Goal: Find specific page/section: Find specific page/section

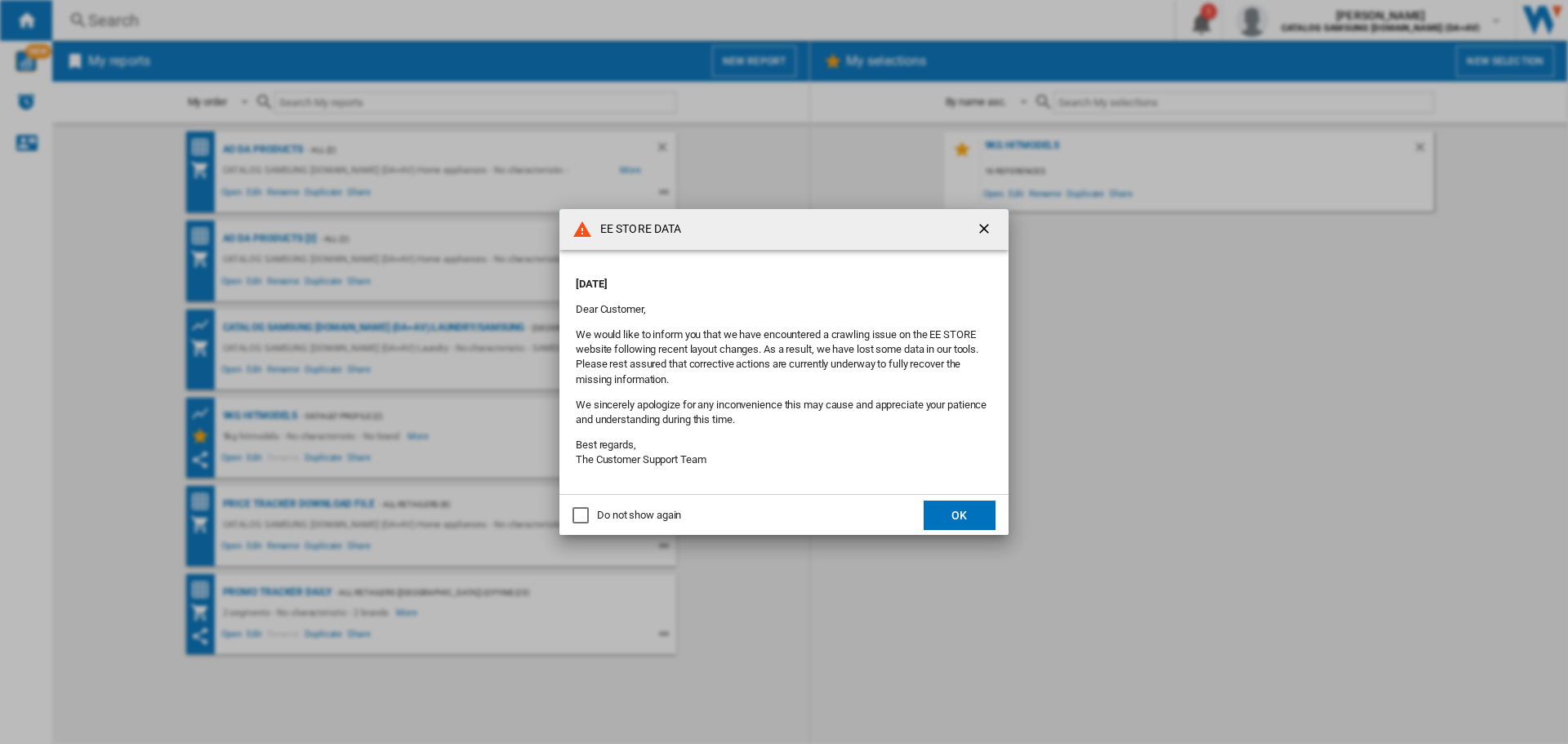
click at [980, 515] on button "OK" at bounding box center [960, 515] width 72 height 29
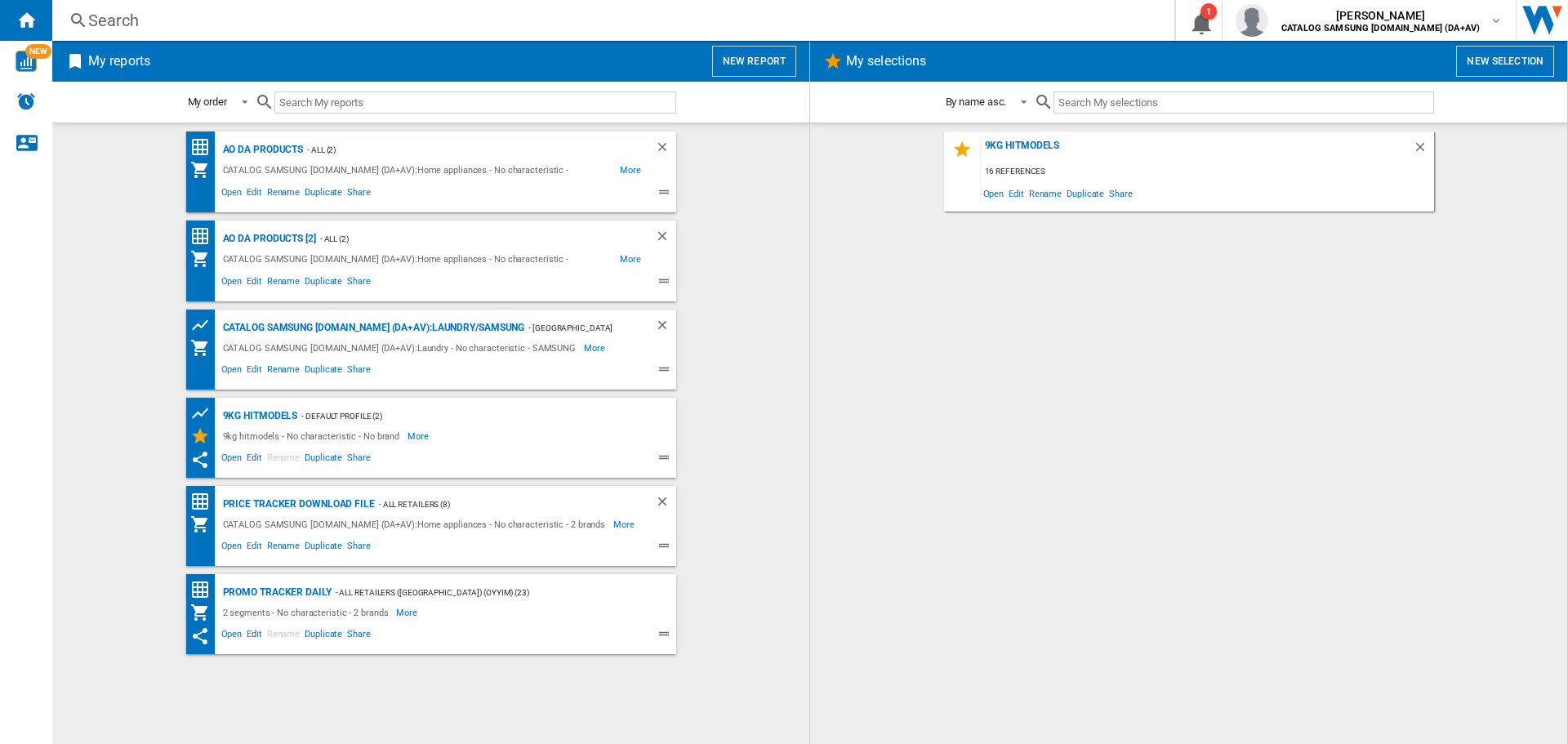
click at [296, 26] on div "Search" at bounding box center [610, 20] width 1044 height 23
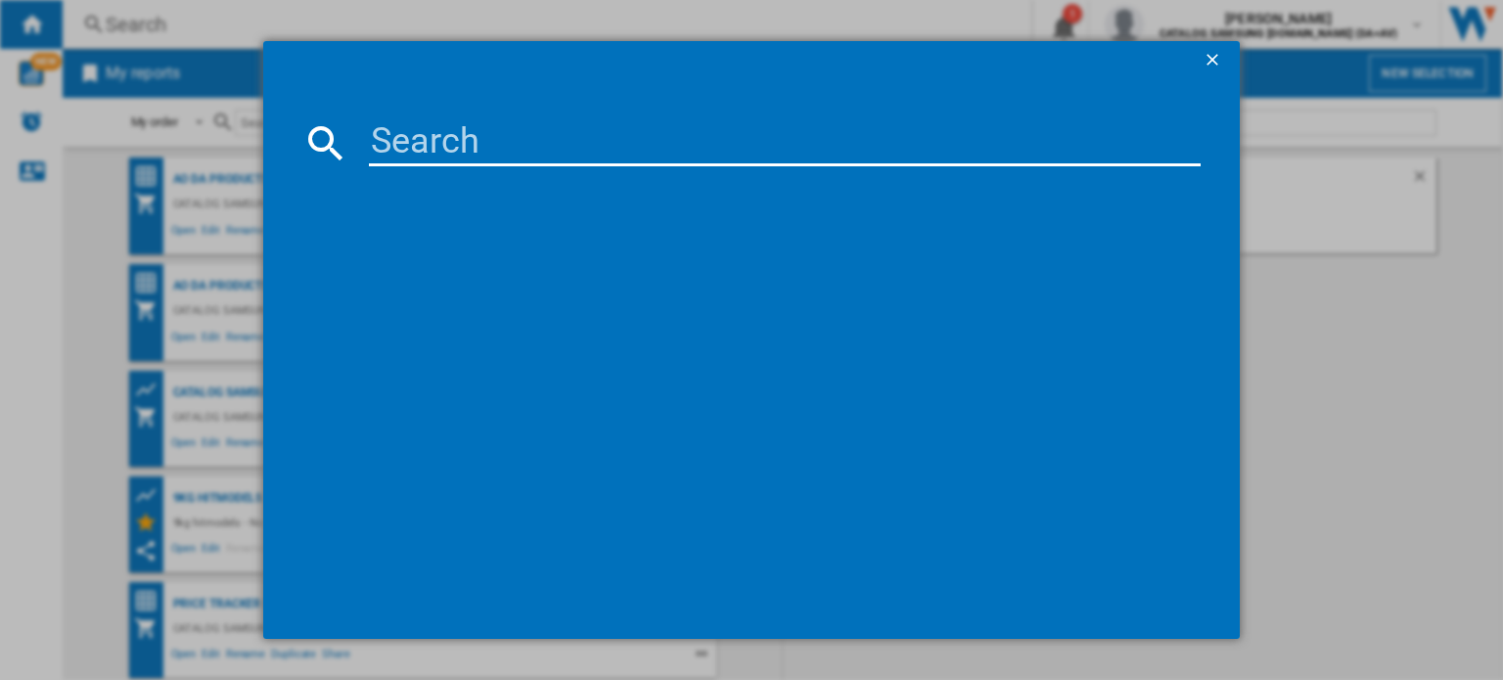
click at [487, 134] on input at bounding box center [785, 142] width 832 height 47
click at [470, 152] on input at bounding box center [785, 142] width 832 height 47
paste input "WGG24400GB"
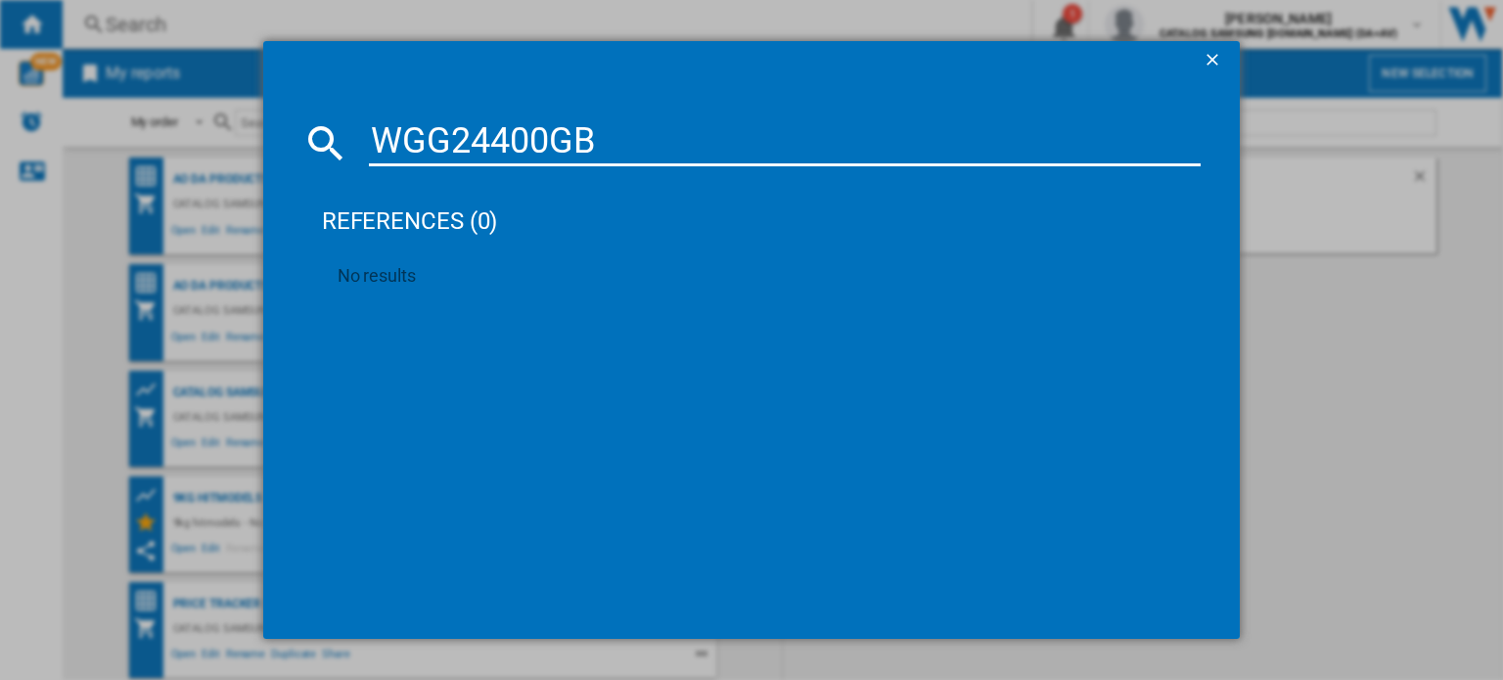
type input "WGG24400GB"
drag, startPoint x: 684, startPoint y: 140, endPoint x: 84, endPoint y: 144, distance: 599.9
click at [84, 144] on div "WGG24400GB references (0) No results" at bounding box center [751, 340] width 1503 height 680
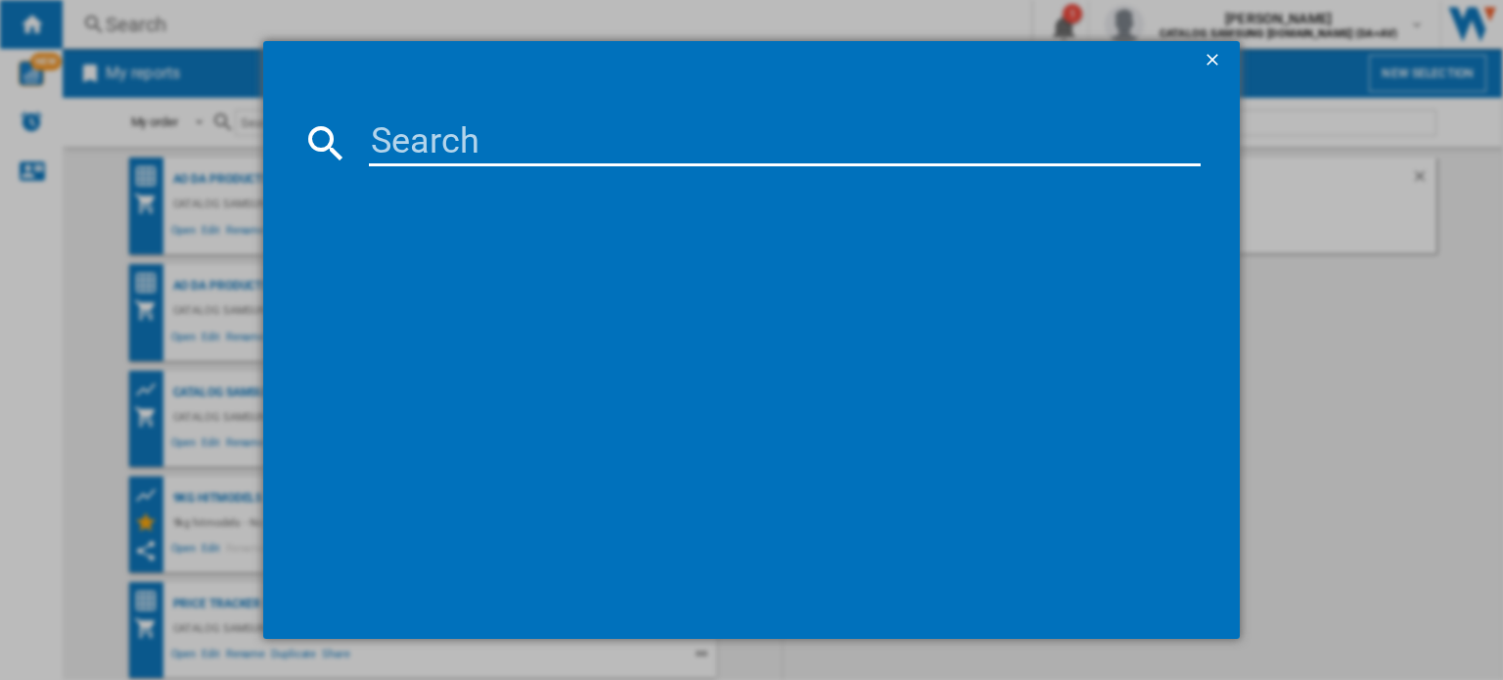
paste input "Series 6 WGG24400GB"
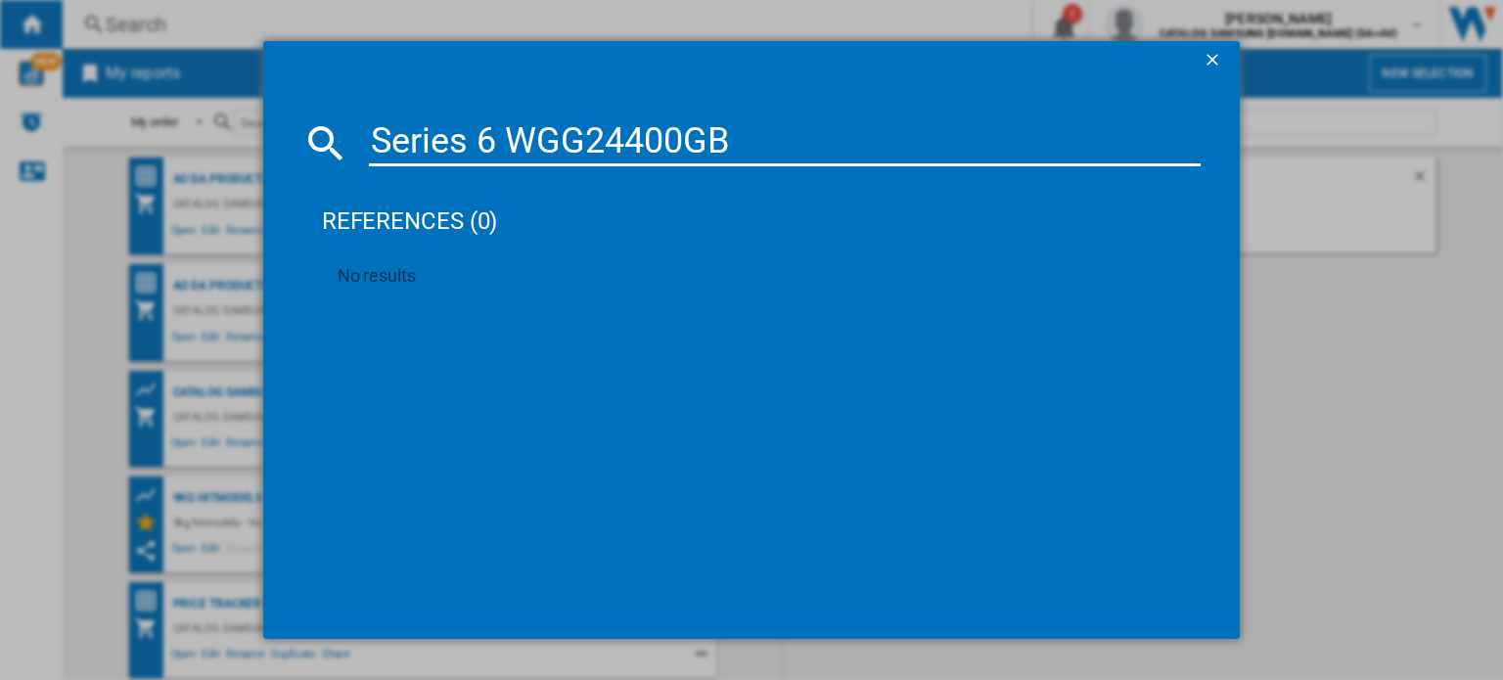
type input "Series 6 WGG24400GB"
click at [1212, 44] on button "button" at bounding box center [1214, 60] width 39 height 39
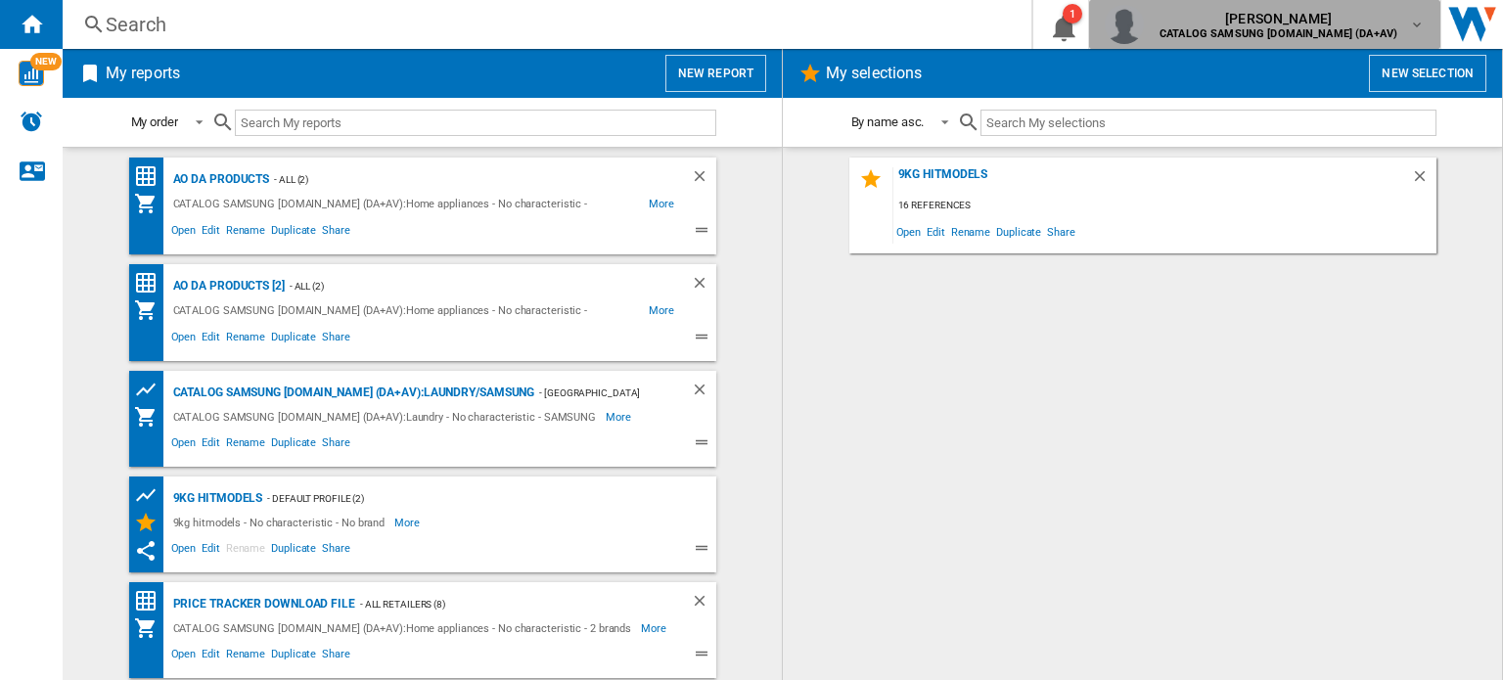
click at [1381, 25] on span "[PERSON_NAME]" at bounding box center [1279, 19] width 238 height 20
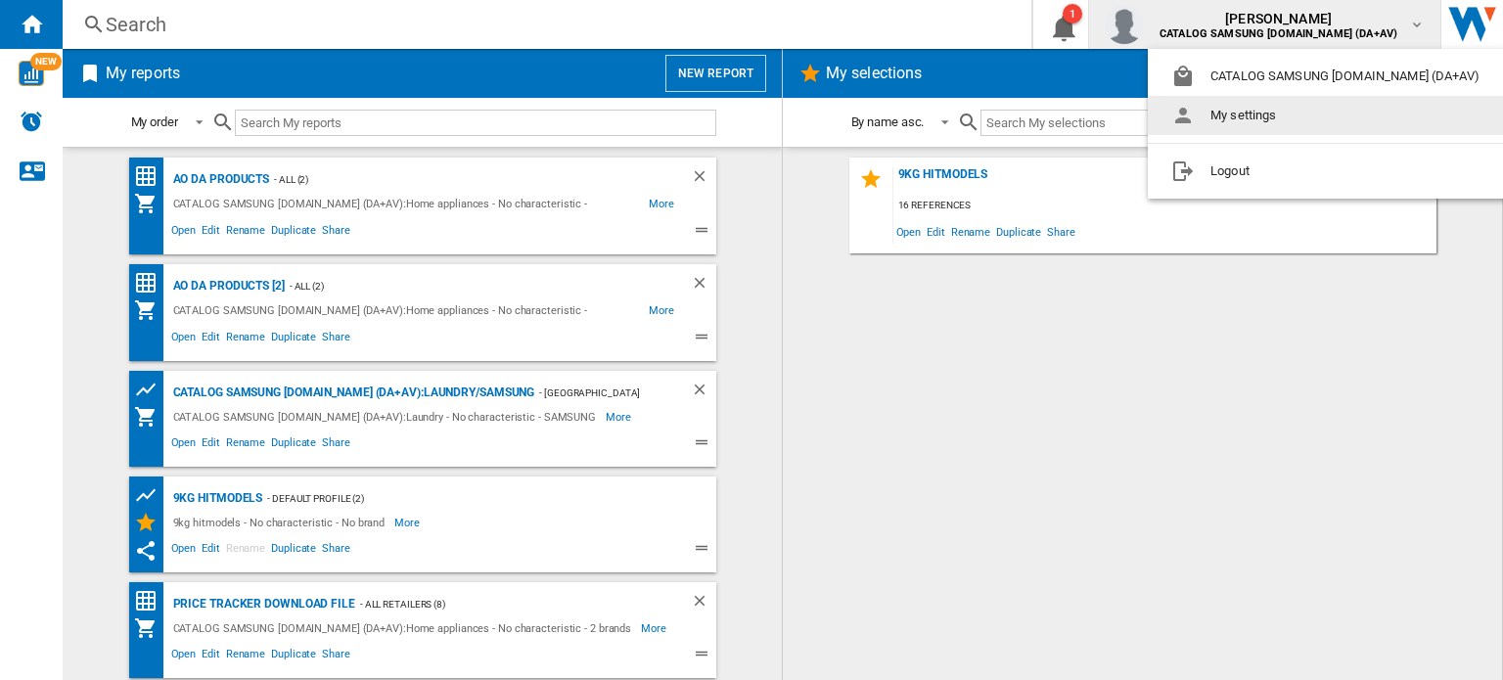
click at [958, 292] on md-backdrop at bounding box center [751, 340] width 1503 height 680
